Goal: Connect with others: Connect with others

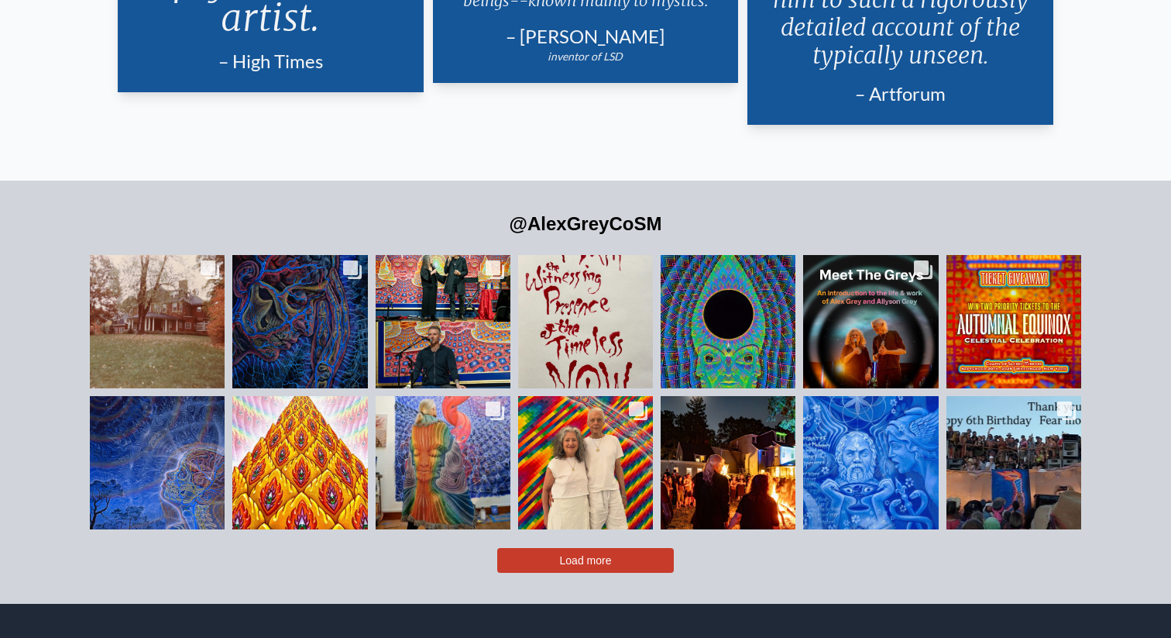
scroll to position [3442, 0]
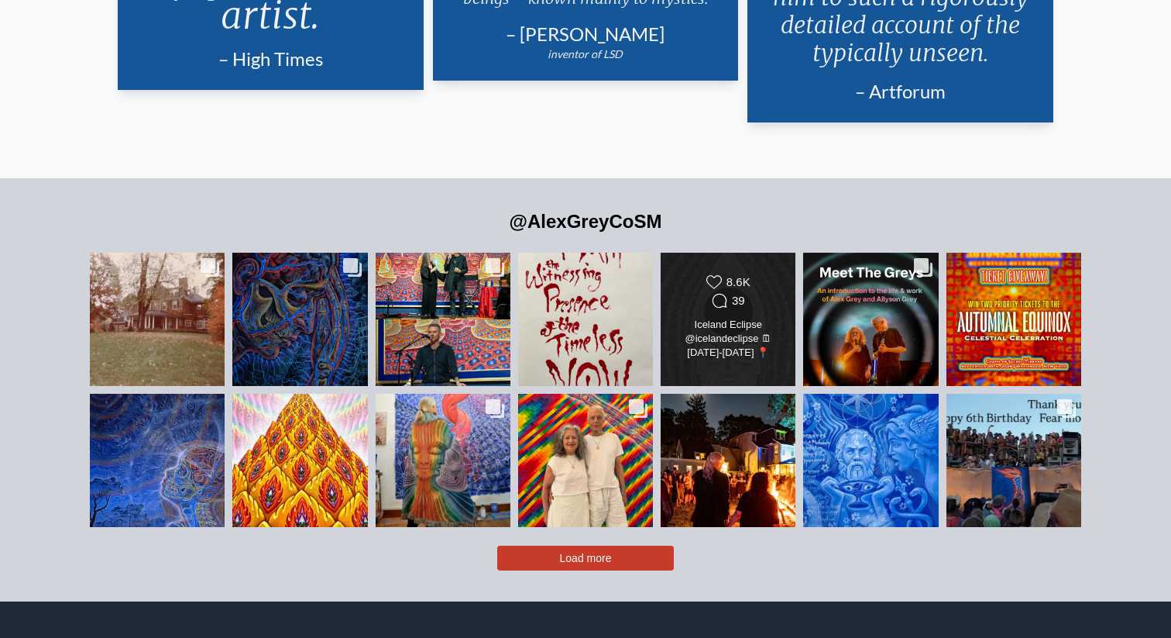
click at [676, 274] on div "Likes Count 8.6K Comments Count 39" at bounding box center [728, 292] width 109 height 37
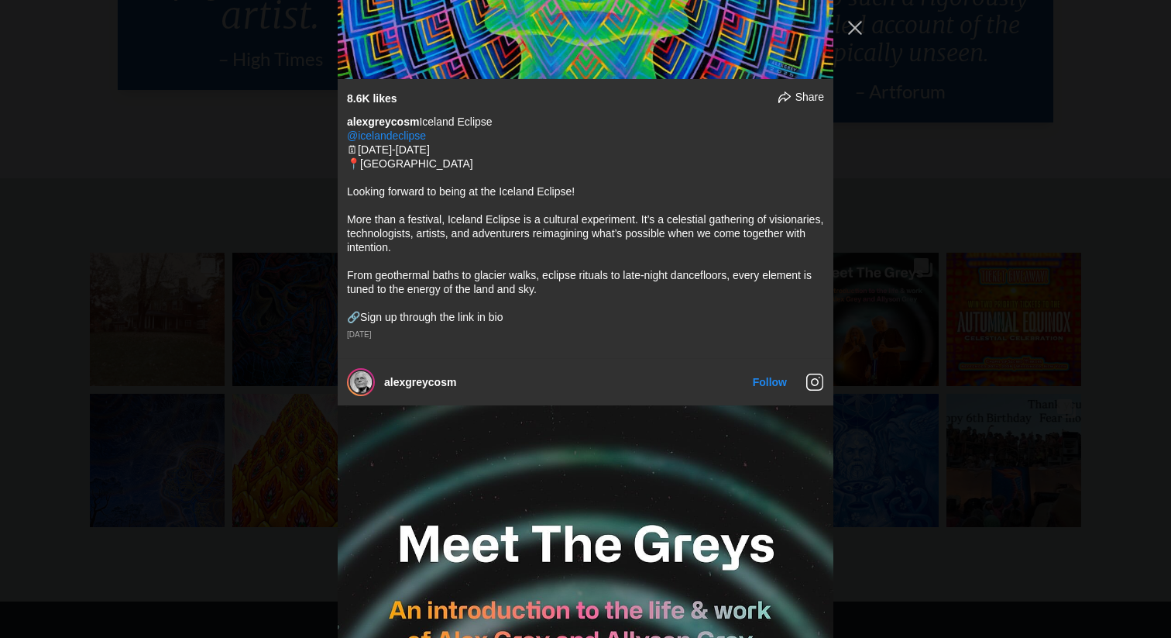
scroll to position [4197, 0]
click at [397, 130] on link "@icelandeclipse" at bounding box center [386, 136] width 79 height 12
